Goal: Browse casually

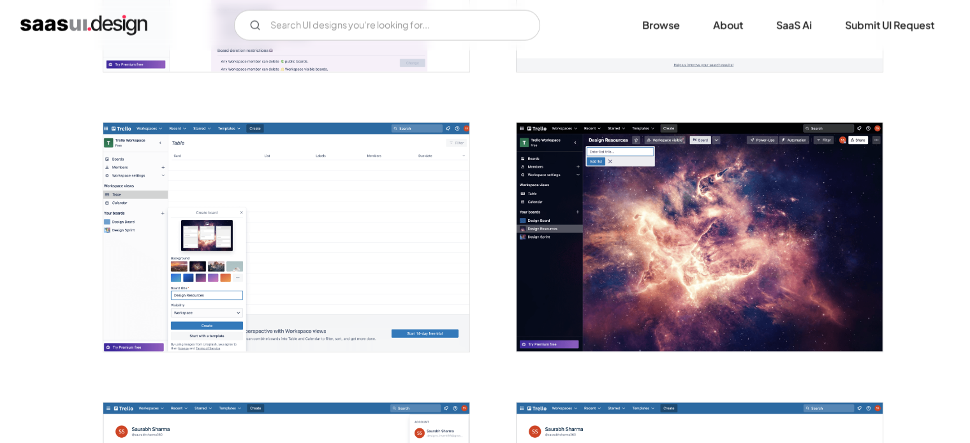
scroll to position [2692, 0]
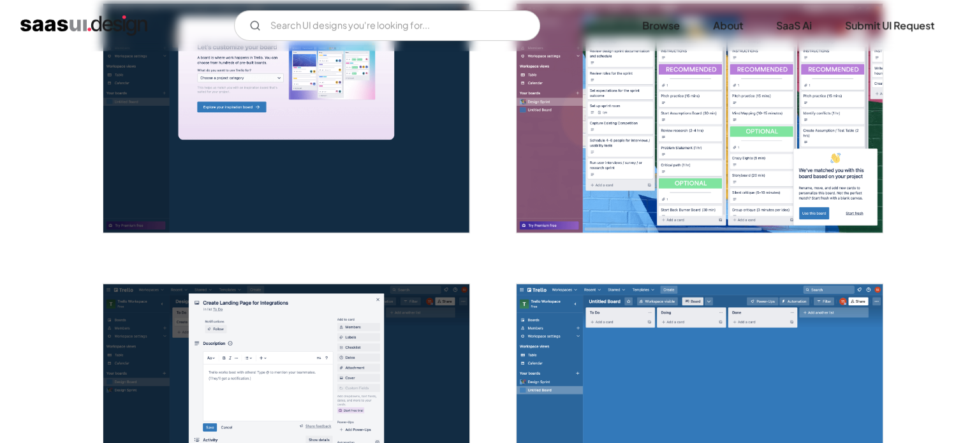
scroll to position [853, 0]
